Goal: Communication & Community: Answer question/provide support

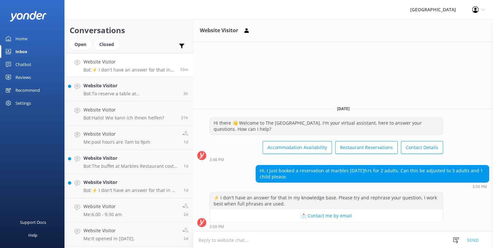
click at [229, 239] on textarea at bounding box center [343, 240] width 300 height 16
click at [472, 239] on button "Send" at bounding box center [473, 240] width 24 height 16
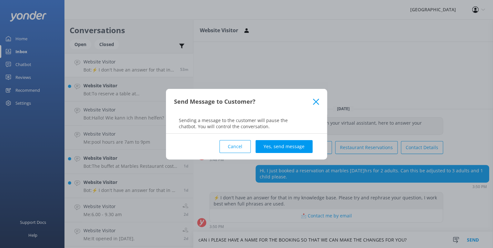
click at [234, 146] on button "Cancel" at bounding box center [235, 146] width 31 height 13
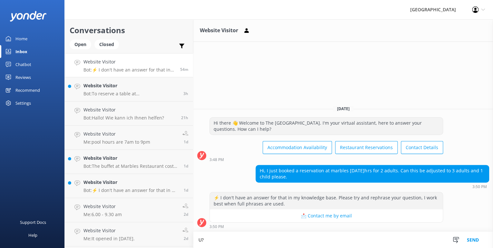
type textarea "?"
type textarea "Can I please have the name for your booking so that I can make the changes for …"
click at [473, 239] on button "Send" at bounding box center [473, 240] width 24 height 16
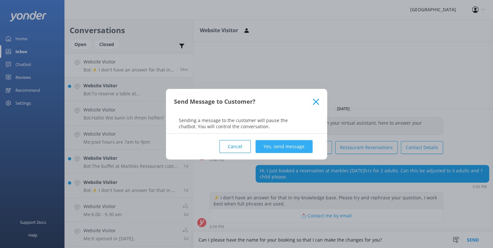
click at [292, 146] on button "Yes, send message" at bounding box center [284, 146] width 57 height 13
